Goal: Transaction & Acquisition: Purchase product/service

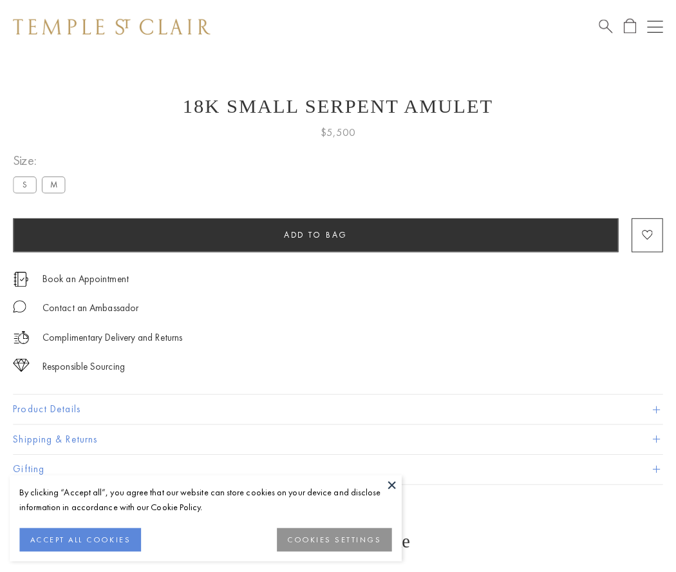
scroll to position [5, 0]
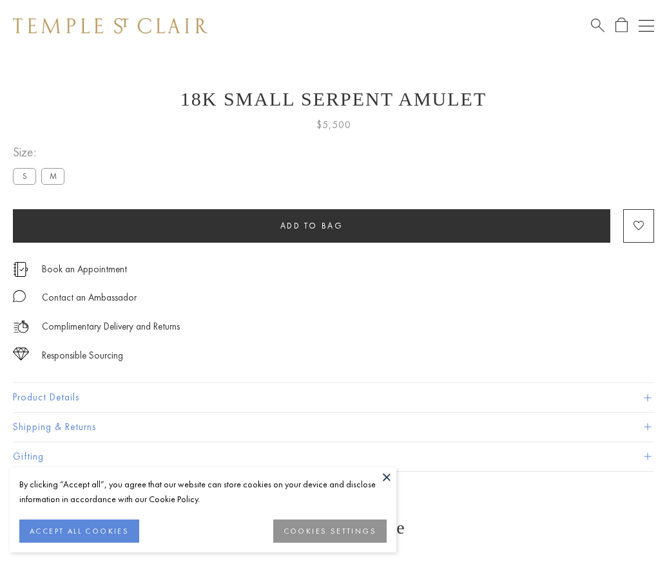
click at [311, 225] on span "Add to bag" at bounding box center [311, 225] width 63 height 11
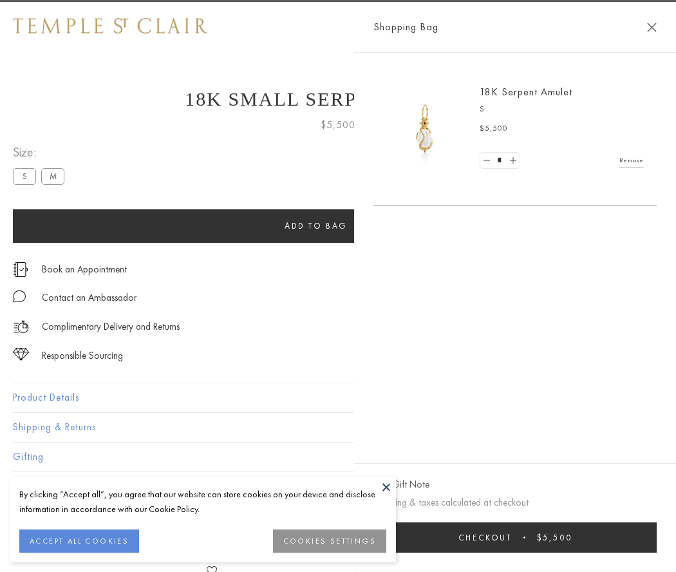
click at [657, 537] on button "Checkout $5,500" at bounding box center [515, 537] width 283 height 30
